Goal: Task Accomplishment & Management: Use online tool/utility

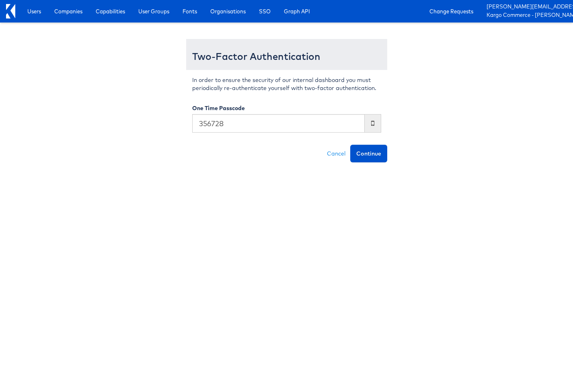
type input "356728"
click at [350, 145] on button "Continue" at bounding box center [368, 154] width 37 height 18
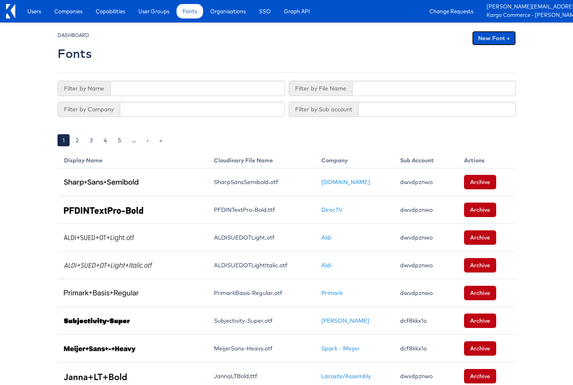
click at [504, 42] on link "New Font +" at bounding box center [494, 38] width 44 height 14
click at [488, 43] on link "New Font +" at bounding box center [494, 38] width 44 height 14
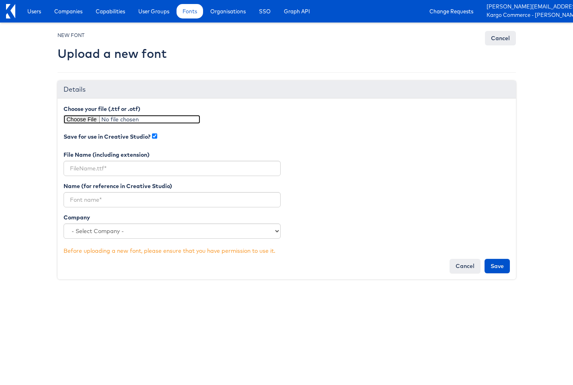
click at [72, 121] on input "file" at bounding box center [131, 119] width 137 height 9
type input "C:\fakepath\ProximaNova-Bold.otf"
type input "ProximaNova-Bold.otf"
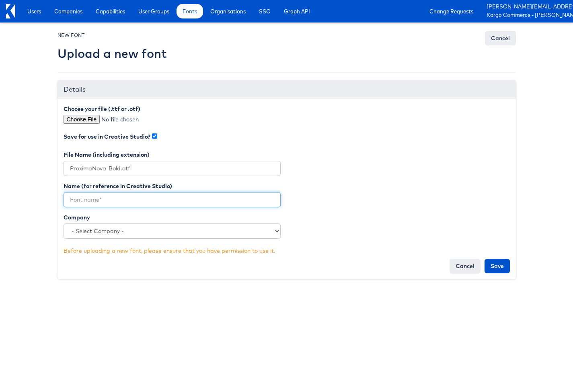
click at [101, 199] on input "text" at bounding box center [171, 199] width 217 height 15
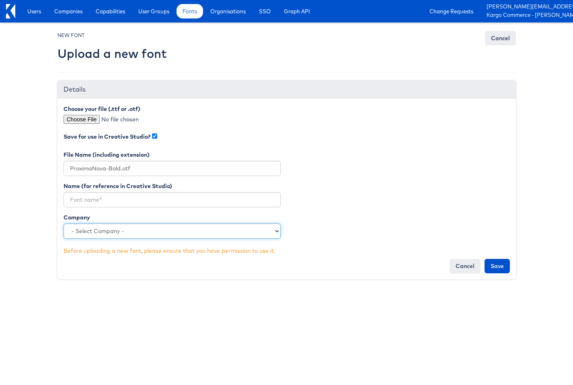
click at [99, 234] on select "- Select Company - Kargo Commerce - Rieley Moeller Lowe's Merkle - Albertsons L…" at bounding box center [171, 230] width 217 height 15
click at [93, 231] on select "- Select Company - Kargo Commerce - Rieley Moeller Lowe's Merkle - Albertsons L…" at bounding box center [171, 230] width 217 height 15
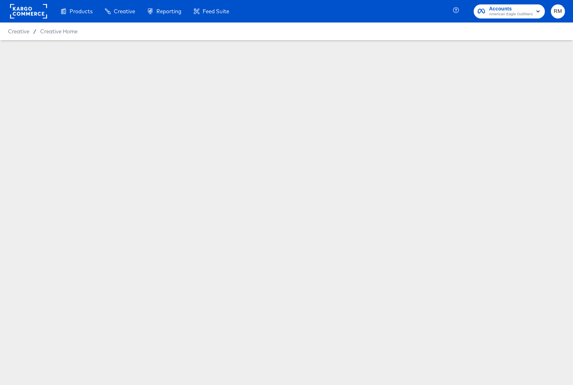
click at [559, 10] on span "RM" at bounding box center [558, 11] width 8 height 9
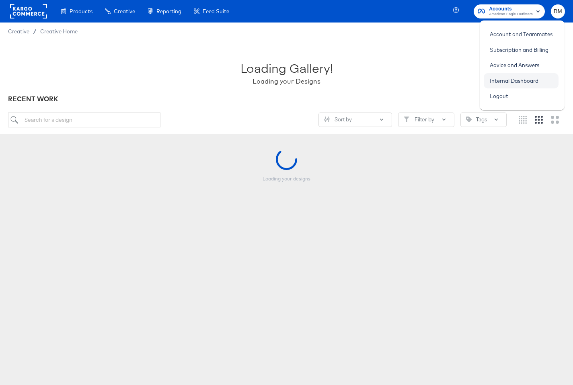
click at [521, 79] on link "Internal Dashboard" at bounding box center [513, 81] width 61 height 14
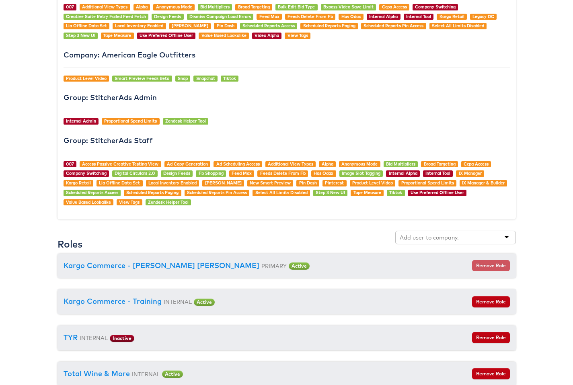
scroll to position [794, 0]
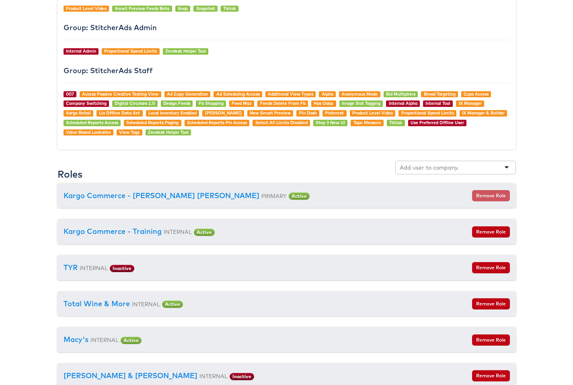
click at [446, 171] on input "text" at bounding box center [428, 168] width 59 height 8
type input "[PERSON_NAME]"
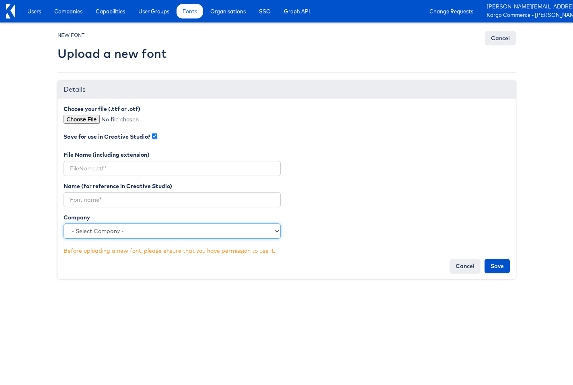
click at [103, 229] on select "- Select Company - Kargo Commerce - [PERSON_NAME] [PERSON_NAME] [PERSON_NAME] […" at bounding box center [171, 230] width 217 height 15
select select "4647"
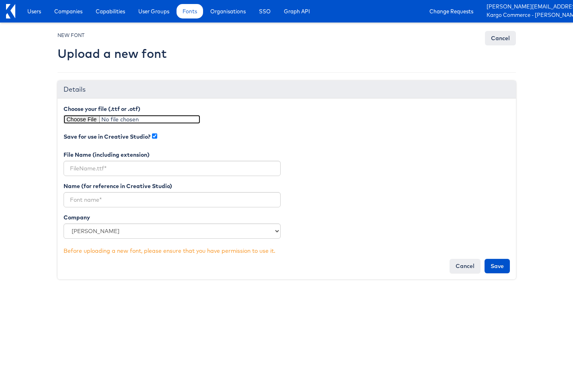
click at [90, 123] on input "file" at bounding box center [131, 119] width 137 height 9
type input "C:\fakepath\ProximaNova-Bold.otf"
type input "ProximaNova-Bold.otf"
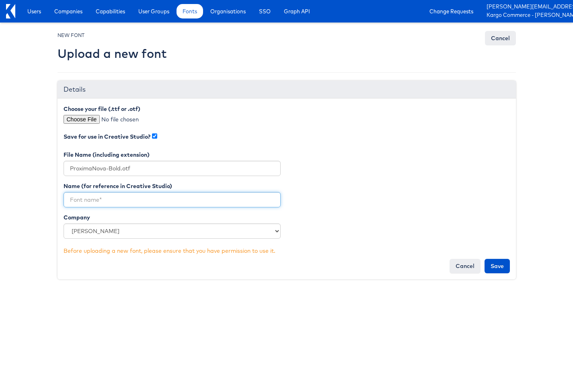
click at [153, 205] on input "text" at bounding box center [171, 199] width 217 height 15
type input "Proxima Nova Bold"
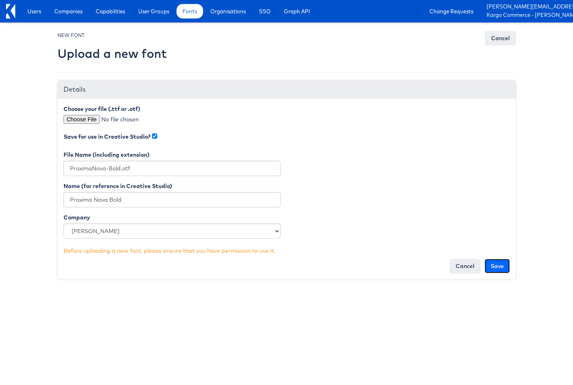
click at [499, 262] on input "Save" at bounding box center [496, 266] width 25 height 14
type input "Saving..."
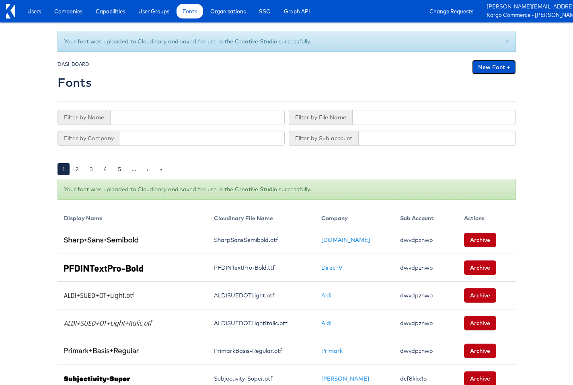
click at [483, 68] on link "New Font +" at bounding box center [494, 67] width 44 height 14
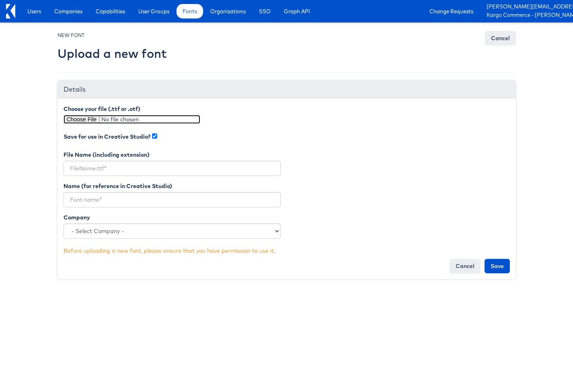
click at [78, 119] on input "file" at bounding box center [131, 119] width 137 height 9
type input "C:\fakepath\ProximaNova-Regular (1).otf"
type input "ProximaNova-Regular (1).otf"
click at [119, 212] on div "Name (for reference in Creative Studio) Company - Select Company - Kargo Commer…" at bounding box center [171, 213] width 229 height 63
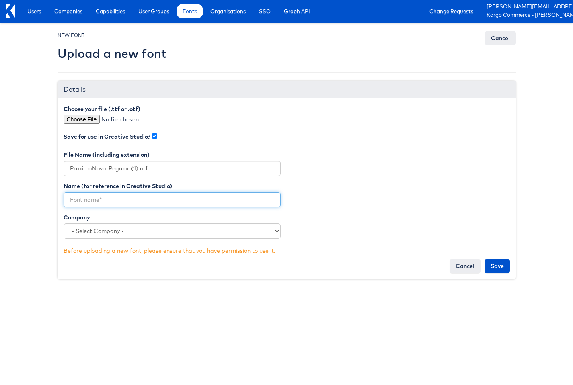
click at [117, 205] on input "text" at bounding box center [171, 199] width 217 height 15
type input "Proxima Nova Regular"
click at [168, 222] on section "Company - Select Company - Kargo Commerce - Rieley Moeller Lowe's Merkle - Albe…" at bounding box center [171, 225] width 217 height 25
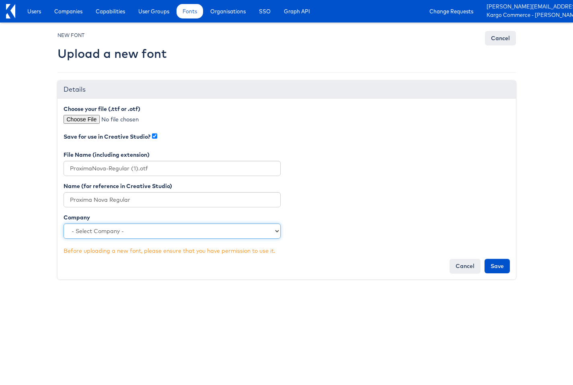
click at [167, 229] on select "- Select Company - Kargo Commerce - Rieley Moeller Lowe's Merkle - Albertsons L…" at bounding box center [171, 230] width 217 height 15
select select "4647"
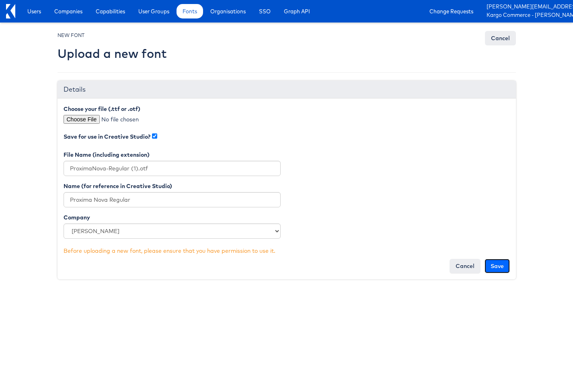
click at [491, 261] on input "Save" at bounding box center [496, 266] width 25 height 14
type input "Saving..."
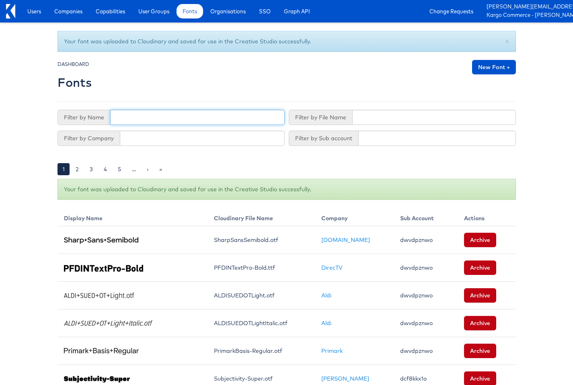
click at [192, 110] on input "text" at bounding box center [197, 117] width 174 height 15
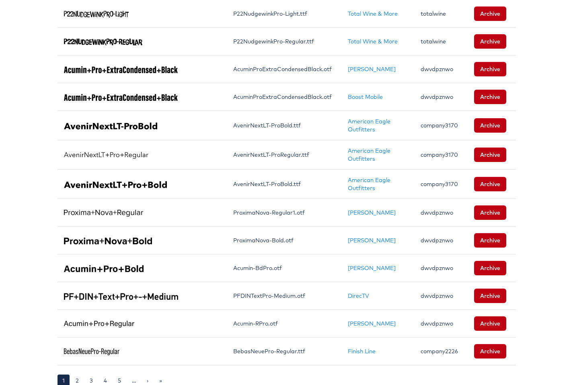
scroll to position [564, 0]
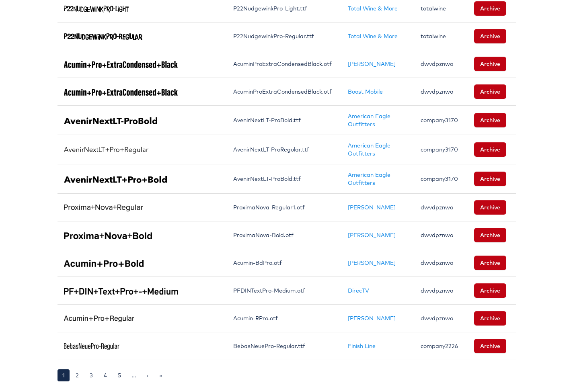
type input "pro"
